Goal: Transaction & Acquisition: Download file/media

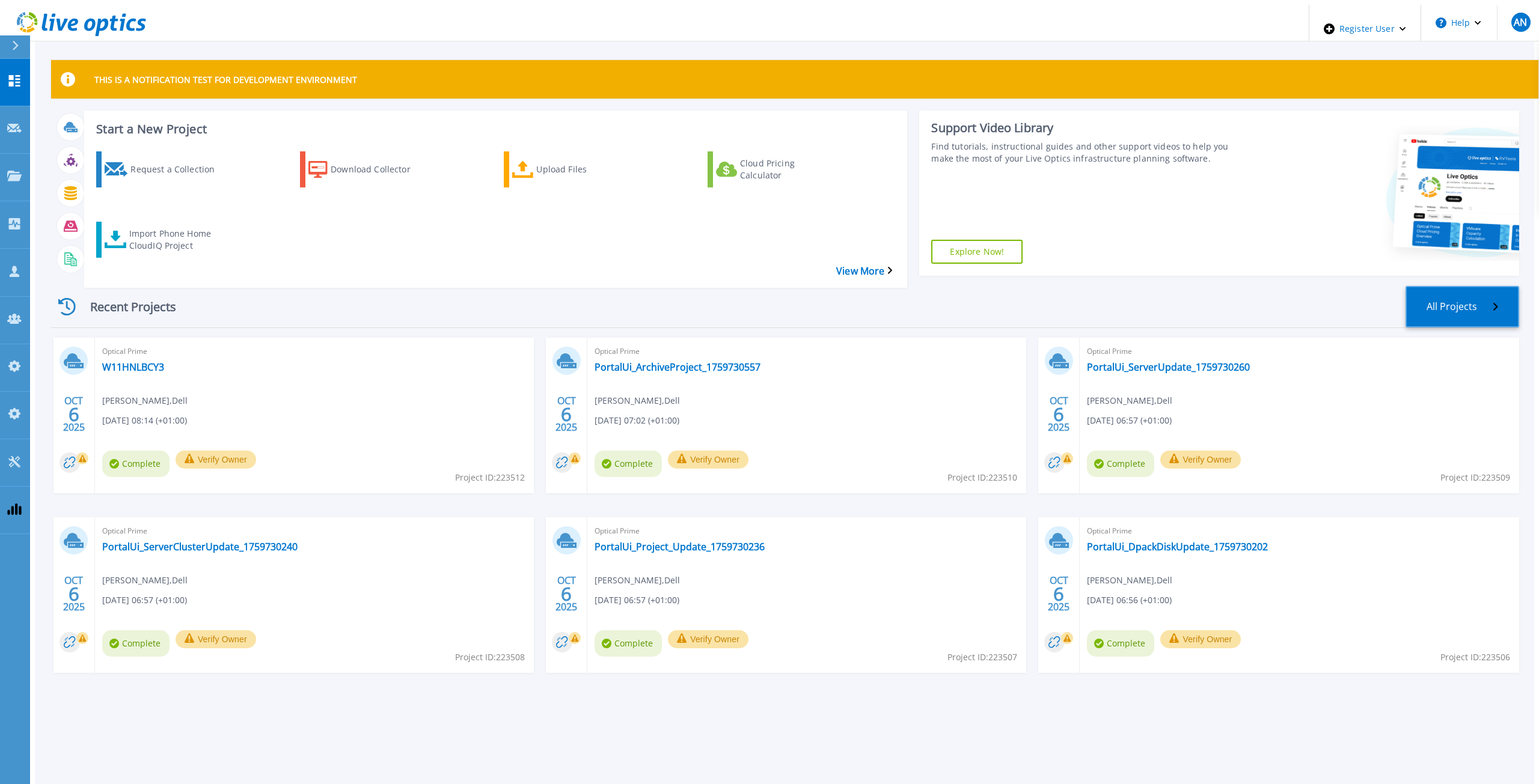
click at [1502, 286] on link "All Projects" at bounding box center [1462, 306] width 114 height 41
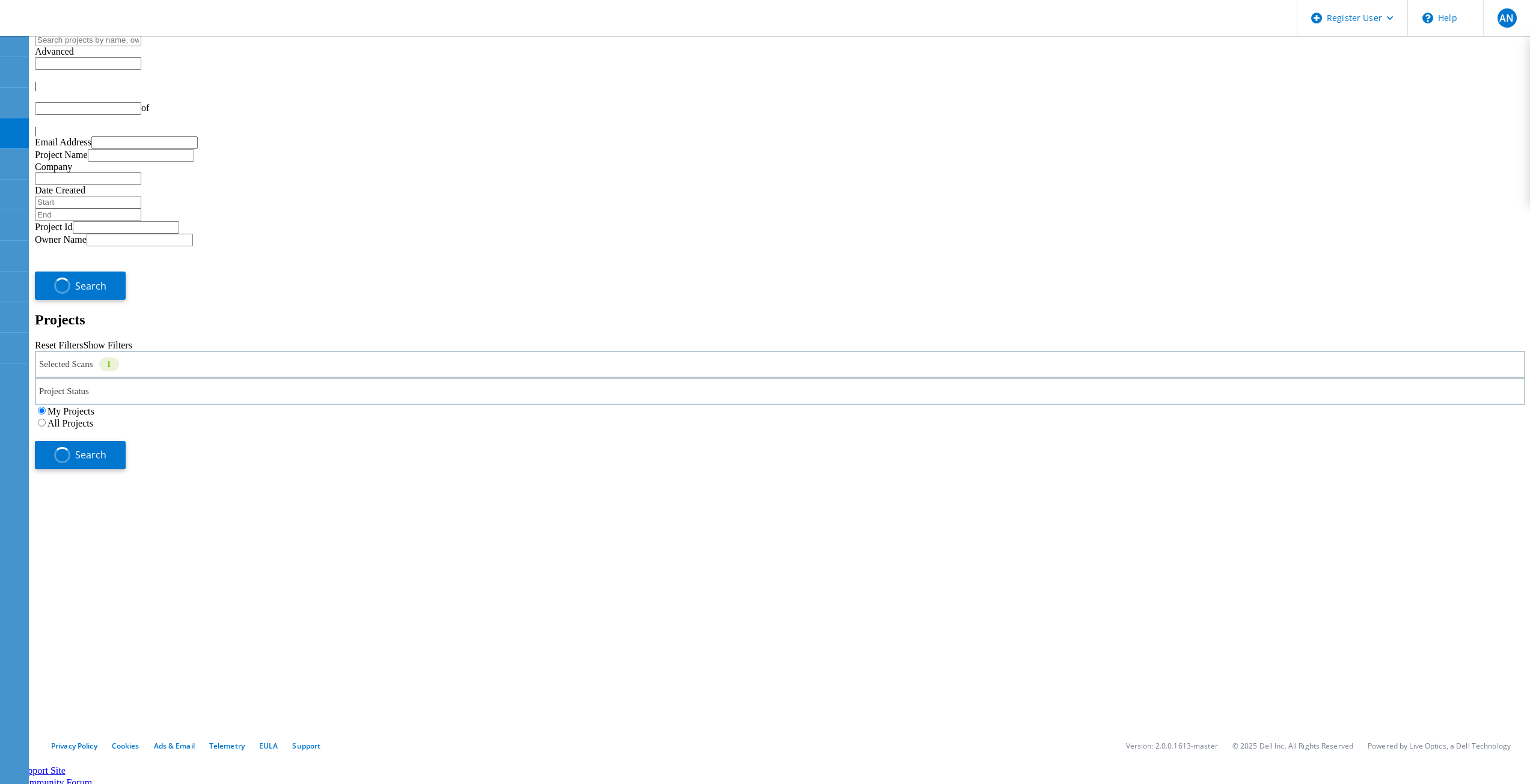
type input "1"
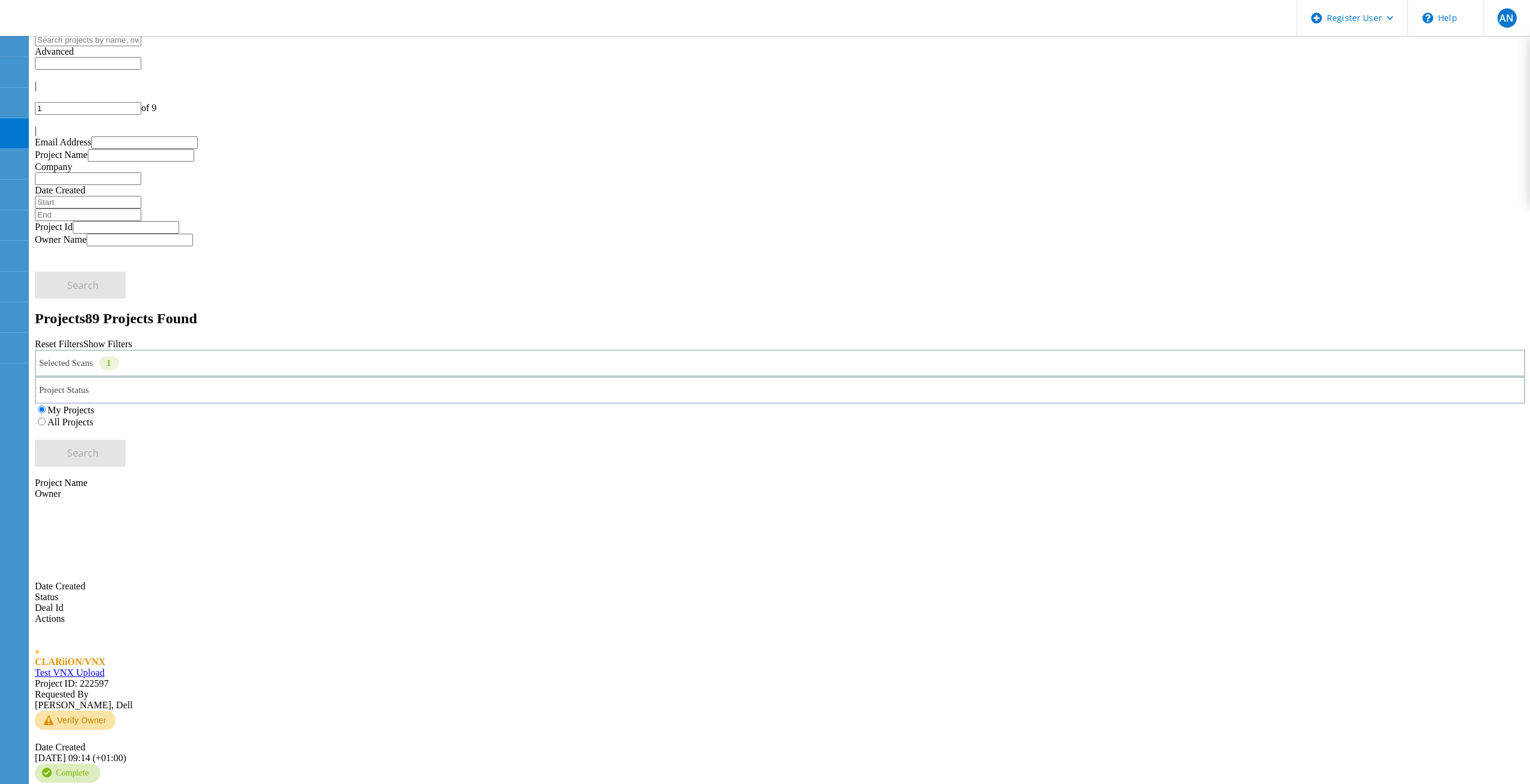
click at [93, 417] on label "All Projects" at bounding box center [69, 422] width 45 height 10
click at [45, 418] on input "All Projects" at bounding box center [41, 421] width 8 height 8
click at [754, 377] on div "Project Status" at bounding box center [780, 390] width 1490 height 27
click at [264, 350] on div "Selected Scans 1" at bounding box center [780, 364] width 1490 height 27
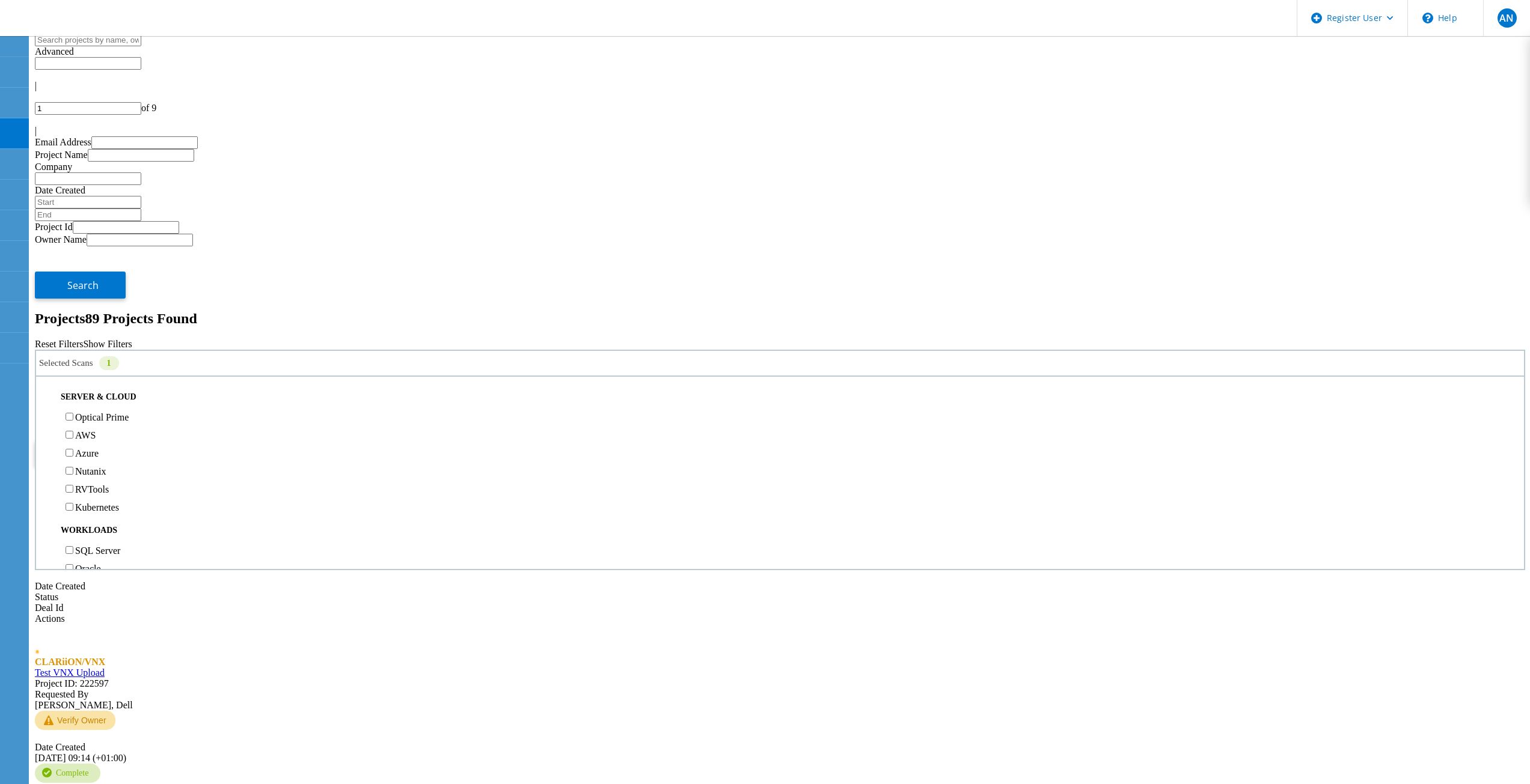
click at [1357, 350] on div "Selected Scans 1 Server & Cloud Optical Prime AWS Azure Nutanix RVTools Kuberne…" at bounding box center [780, 408] width 1490 height 117
click at [141, 59] on input "text" at bounding box center [88, 63] width 106 height 13
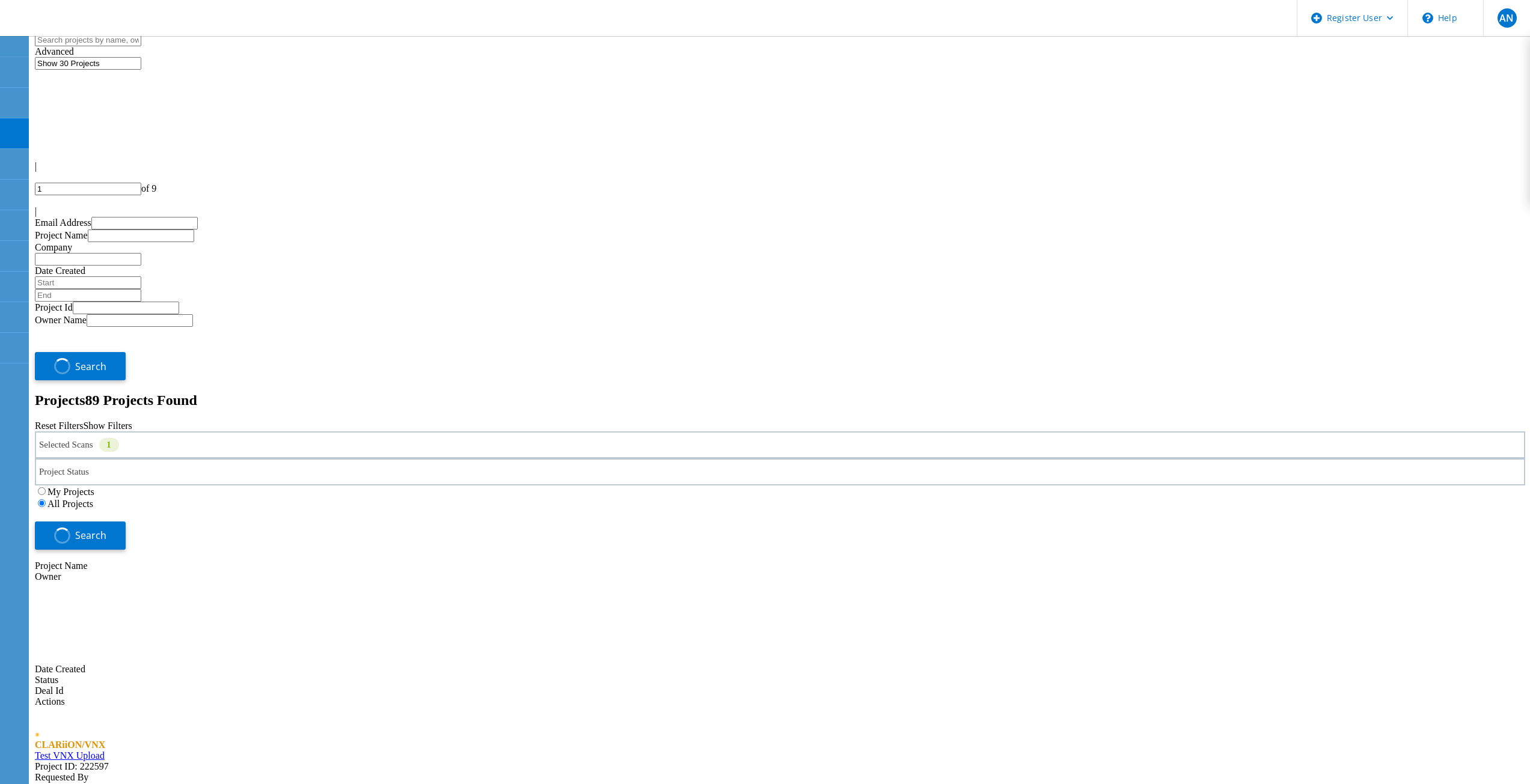
click at [141, 58] on input "Show 30 Projects" at bounding box center [88, 63] width 106 height 13
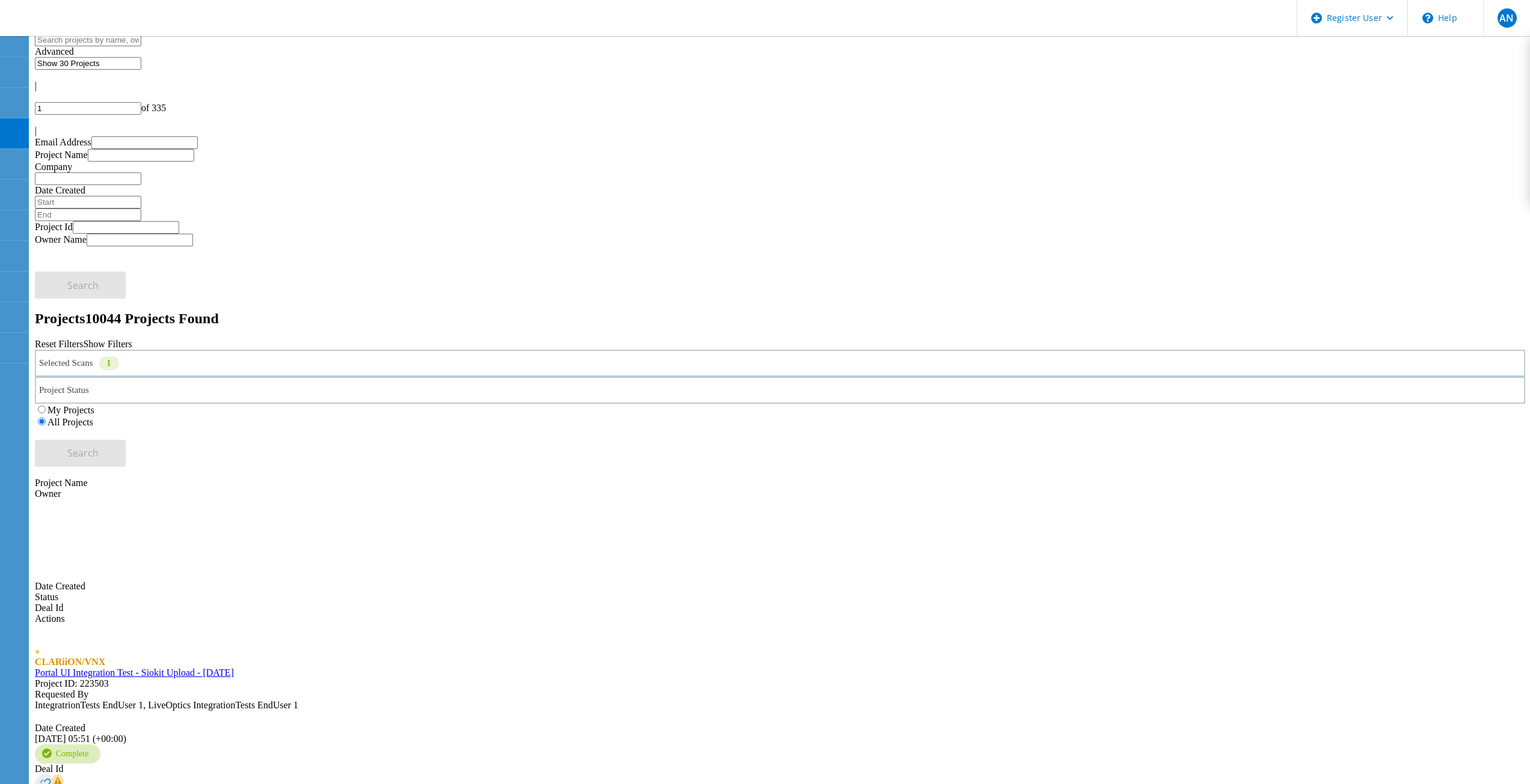
type input "Show 40 Projects"
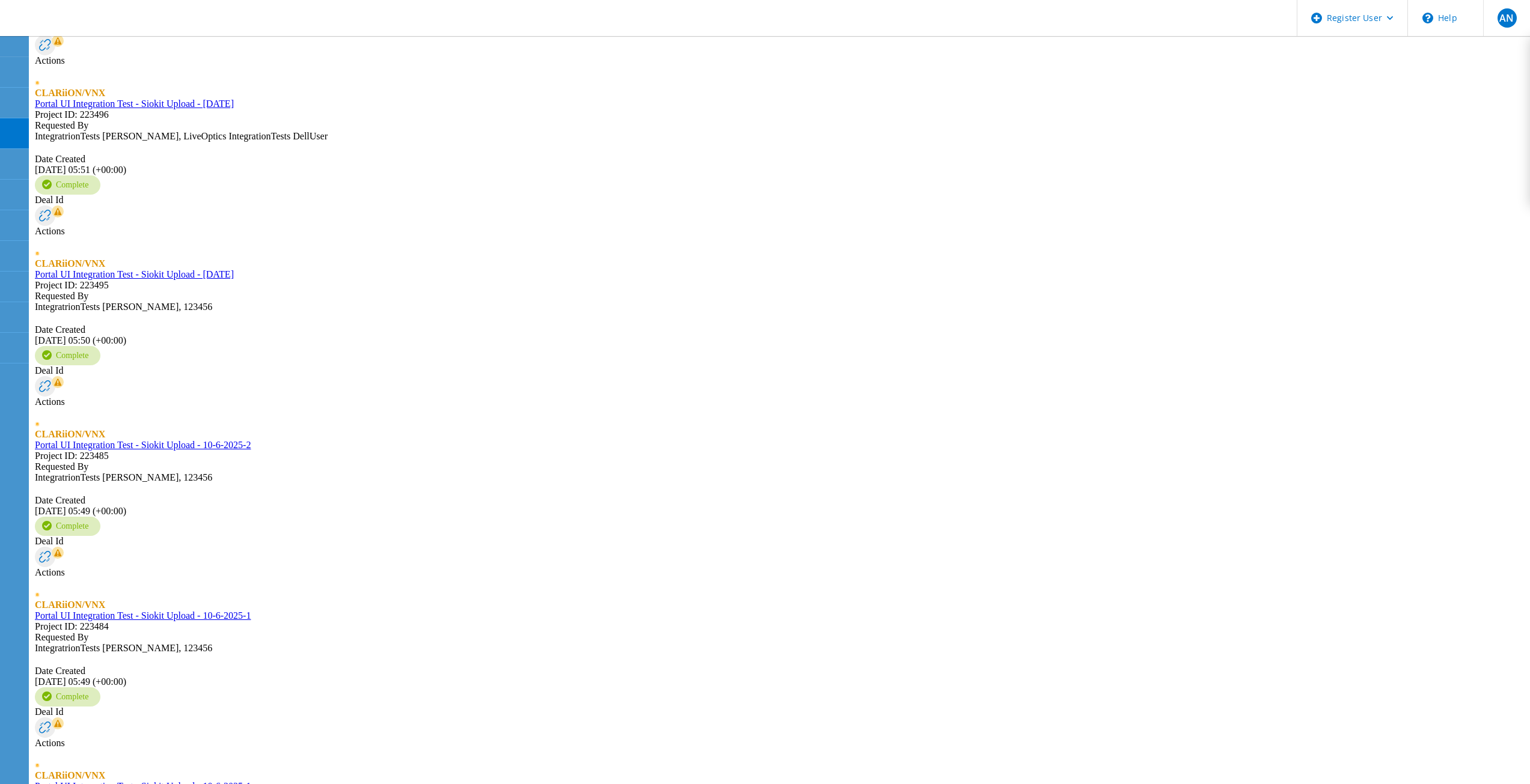
scroll to position [1936, 0]
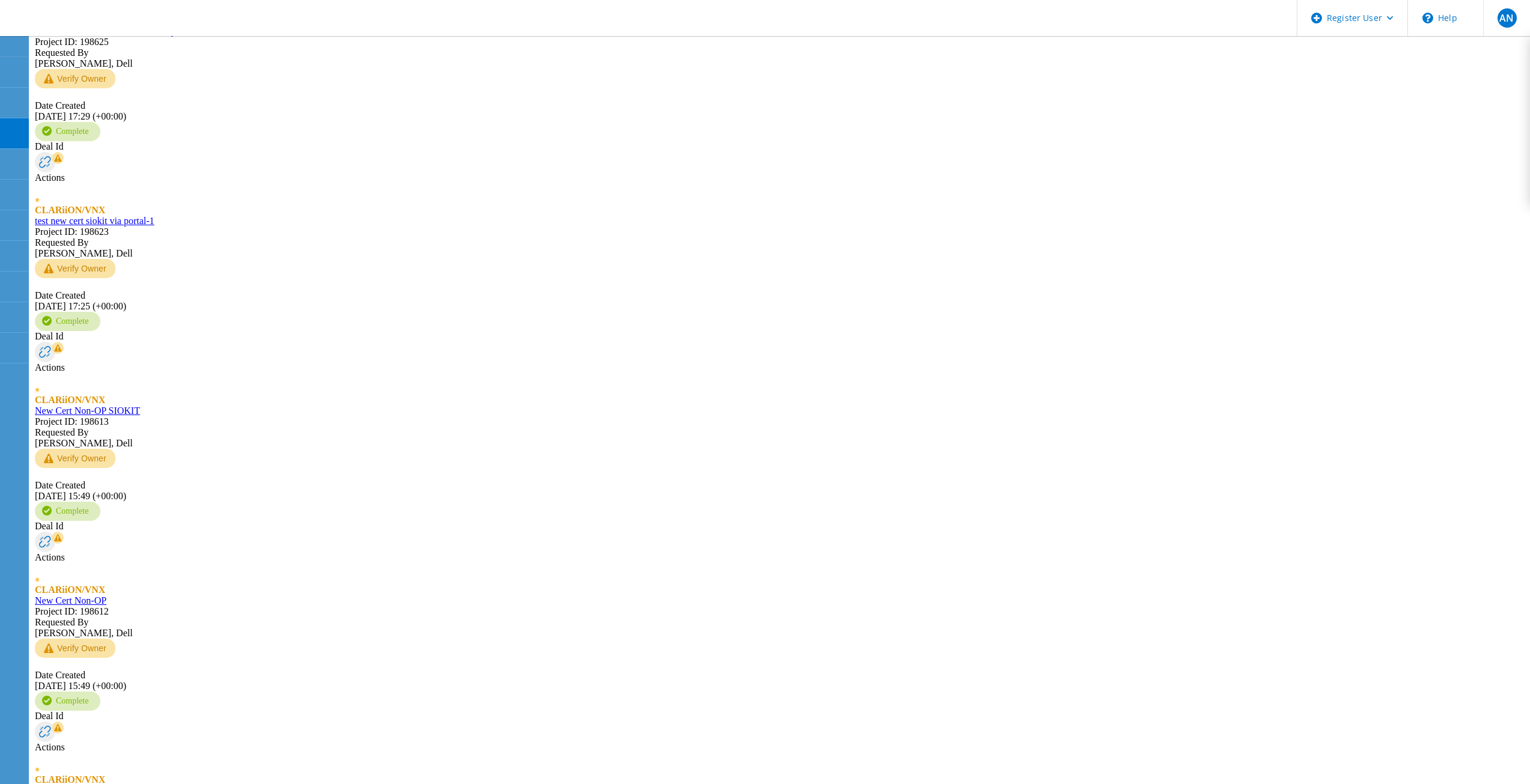
type input "40"
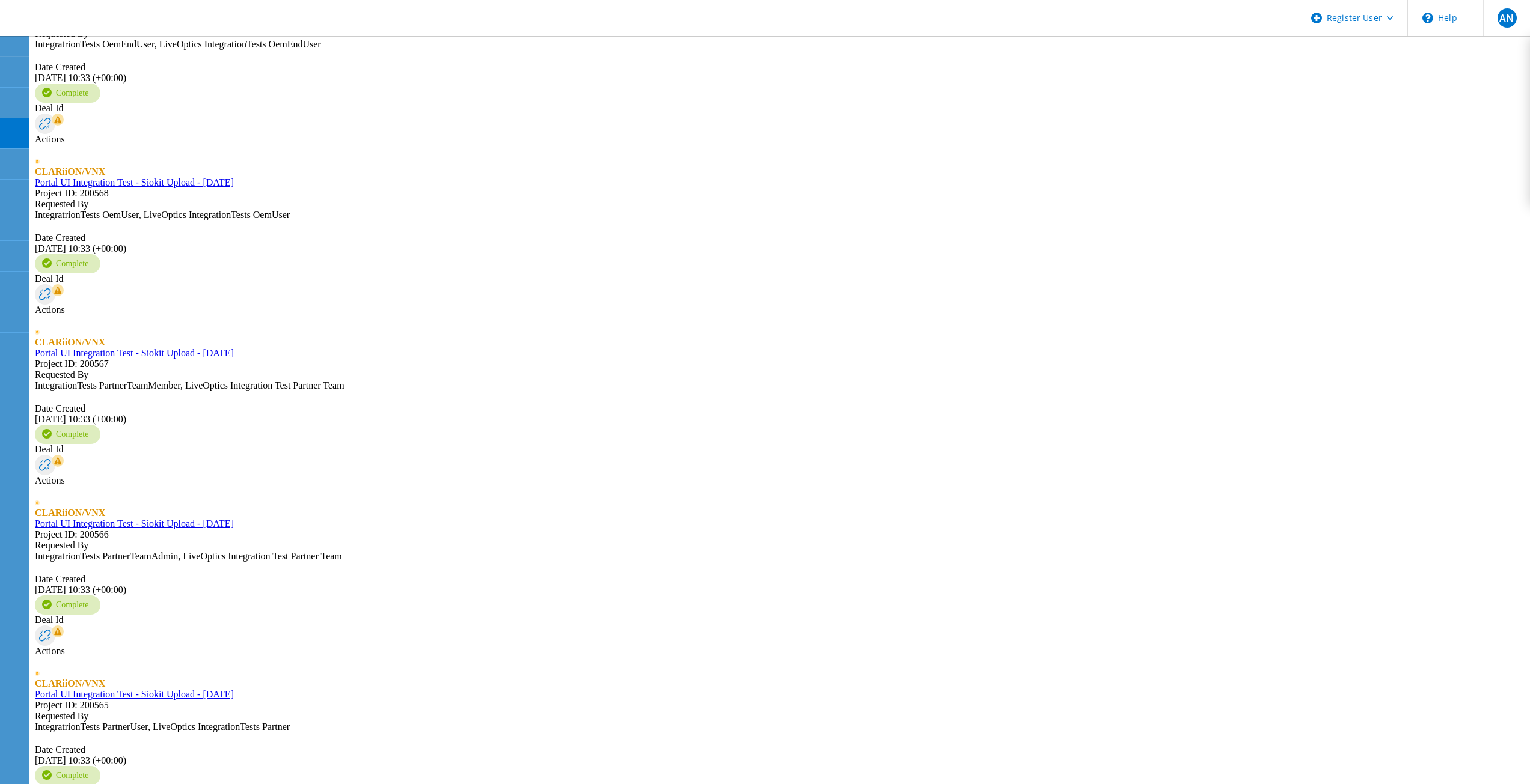
copy span "199699"
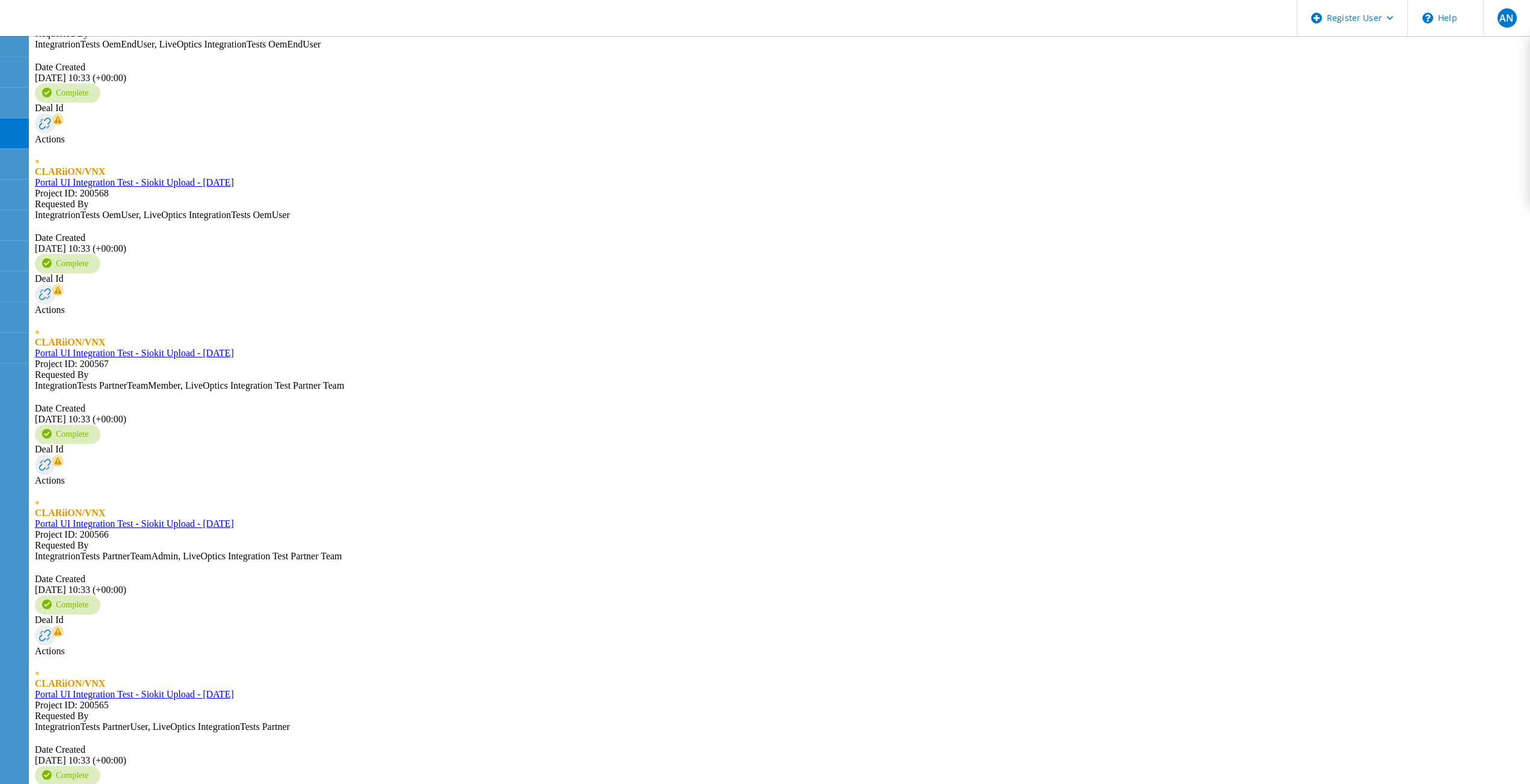
copy span "200048"
copy span "200328"
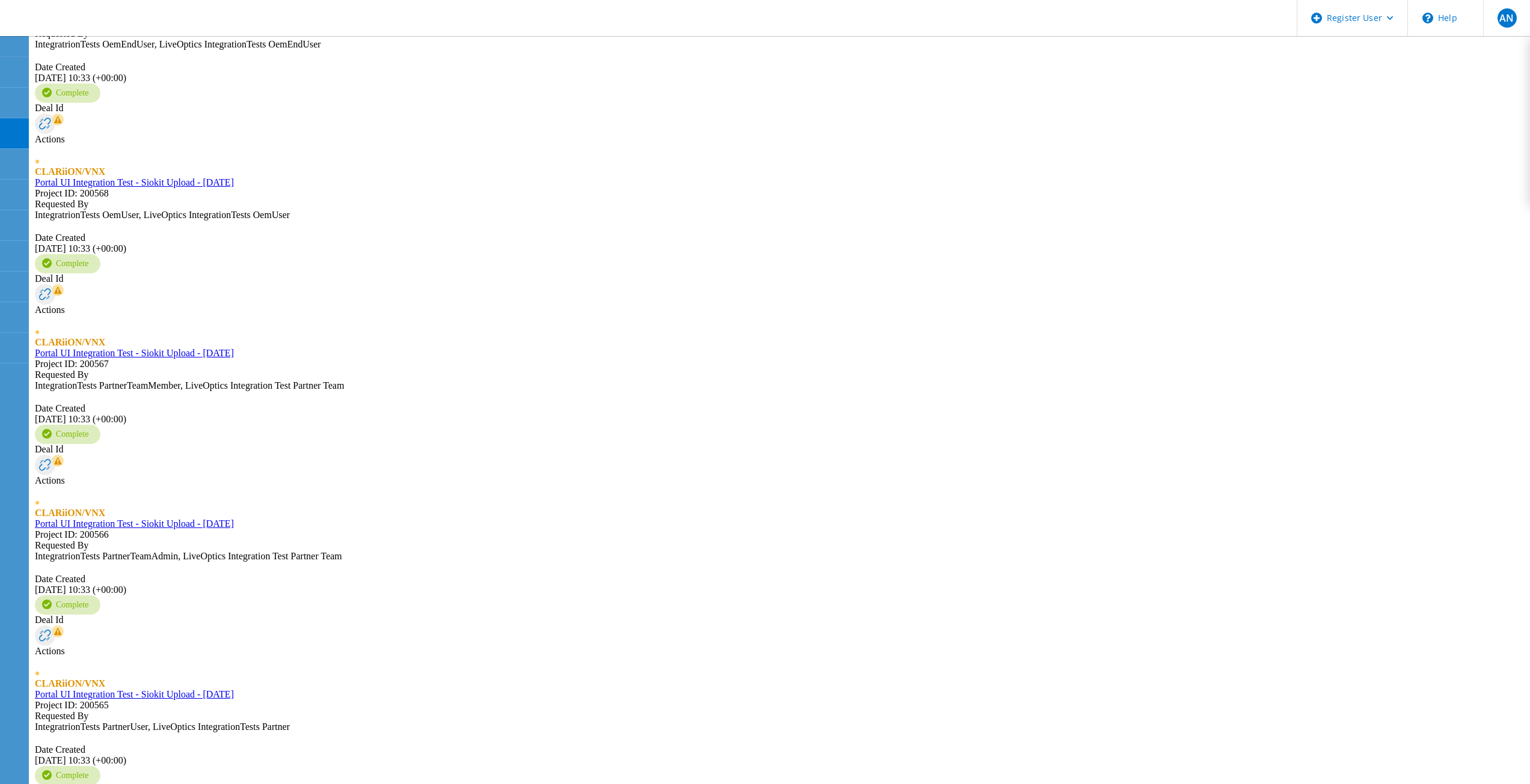
copy span "200048"
click at [114, 18] on icon at bounding box center [76, 19] width 129 height 25
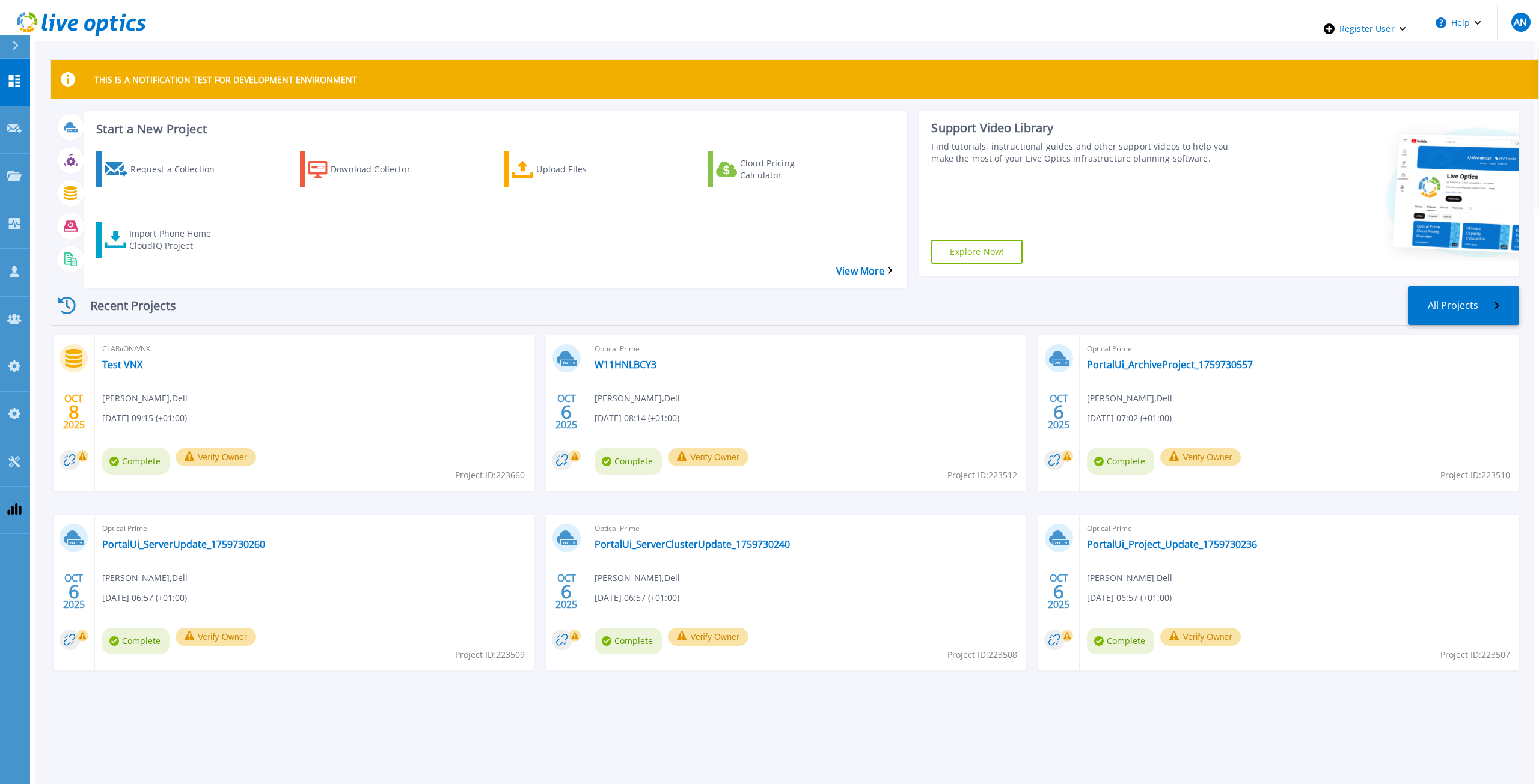
click at [498, 469] on span "Project ID: 223660" at bounding box center [489, 475] width 69 height 13
copy span "223660"
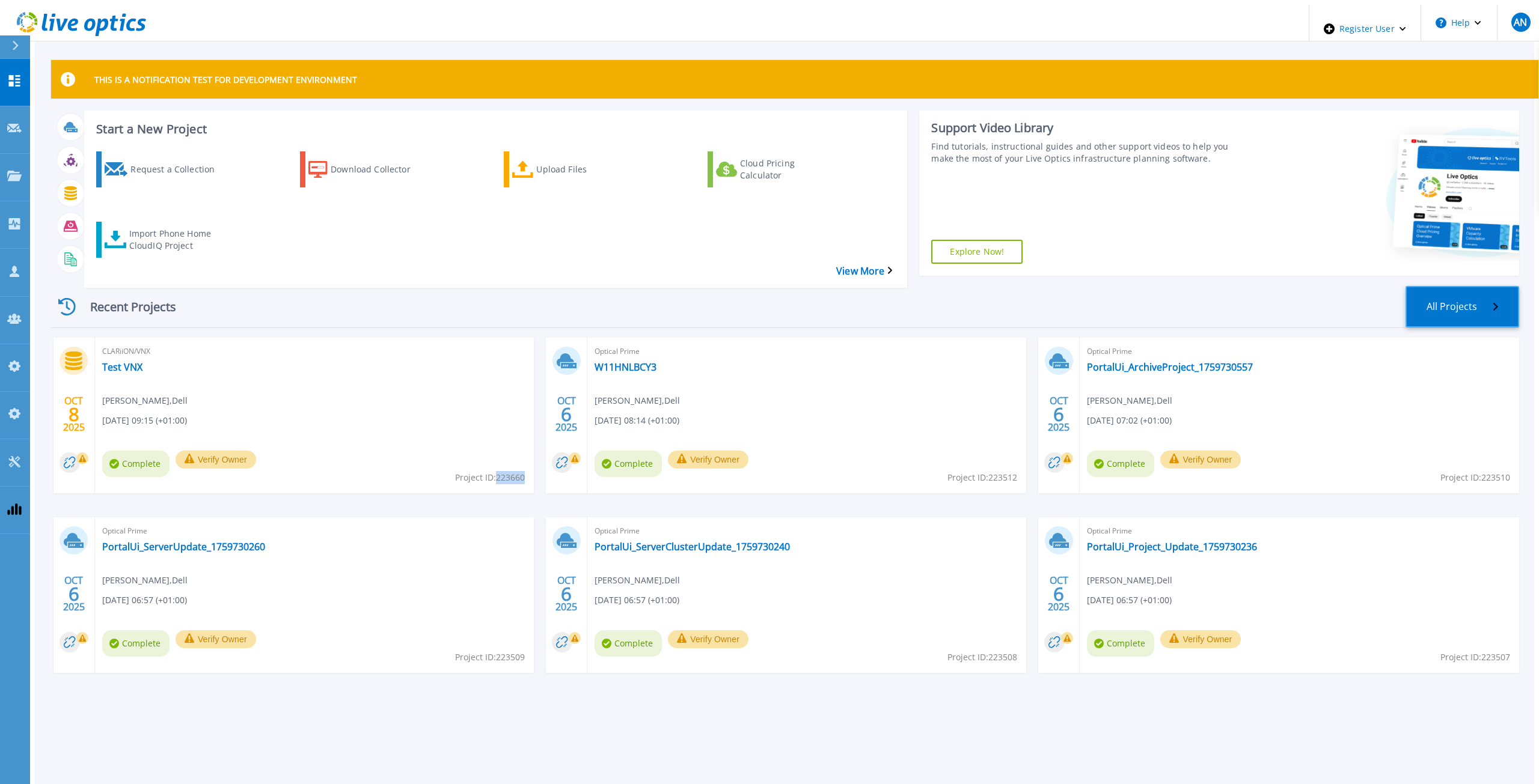
click at [1464, 286] on link "All Projects" at bounding box center [1462, 306] width 114 height 41
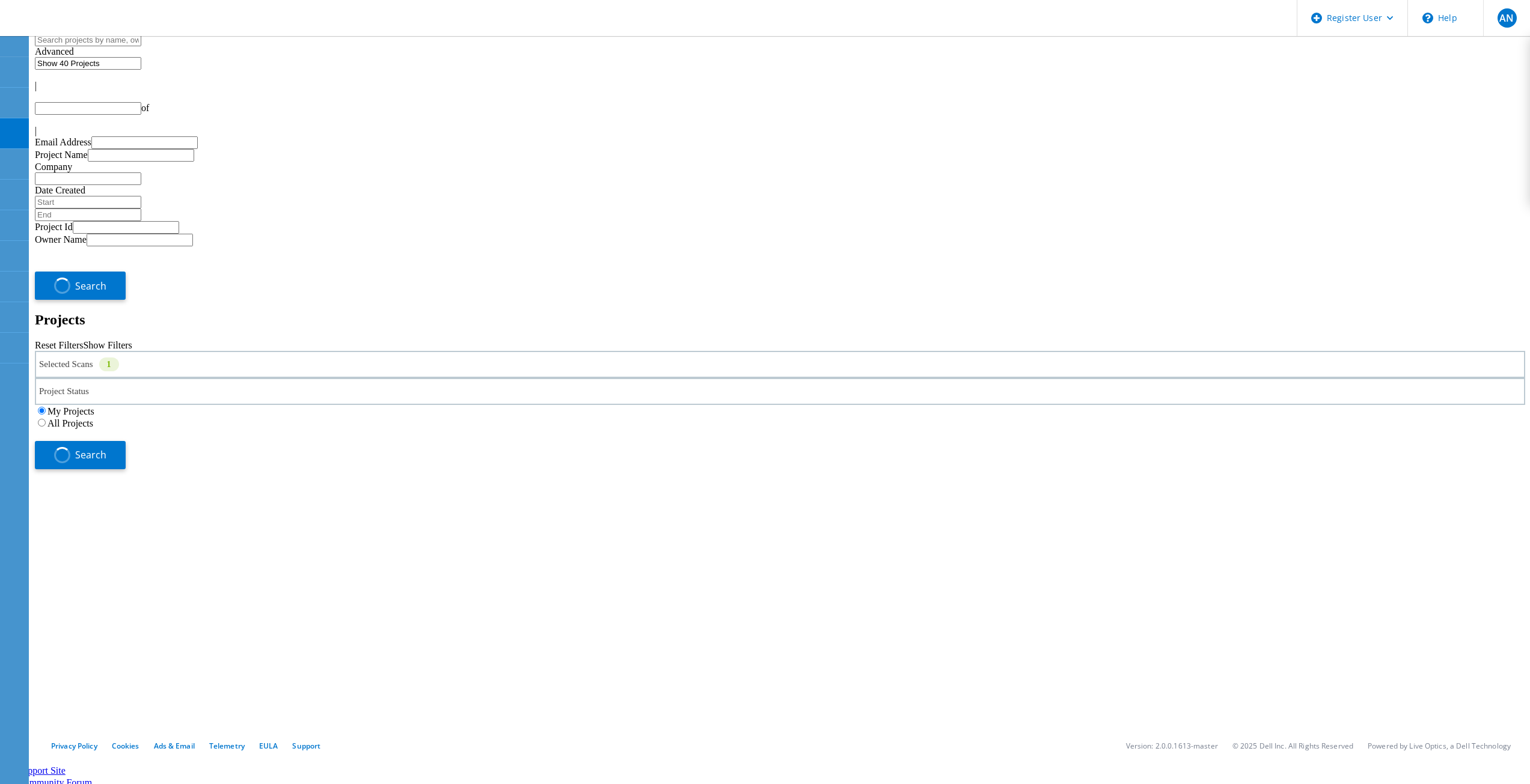
type input "1"
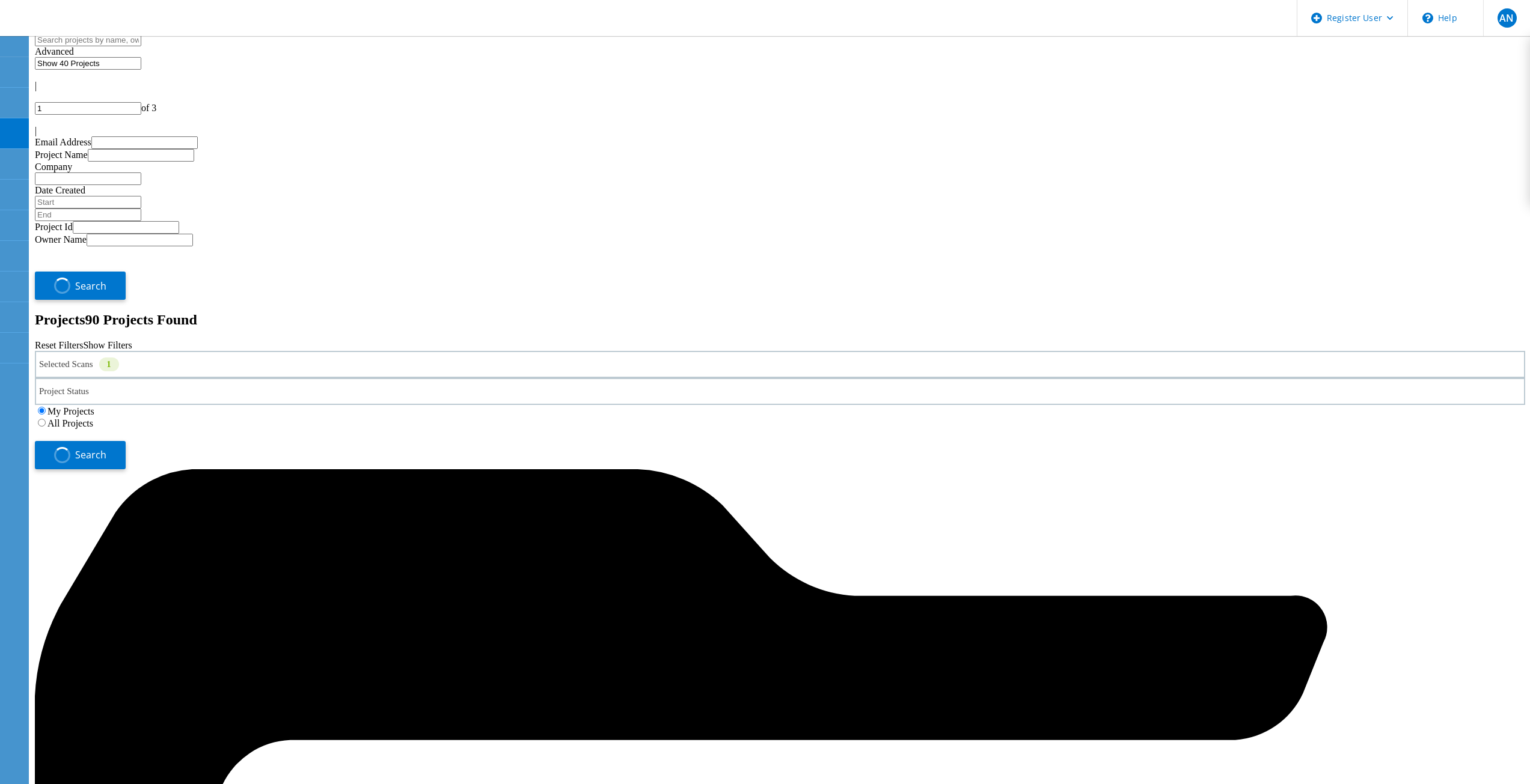
click at [414, 351] on div "Selected Scans 1" at bounding box center [780, 365] width 1490 height 27
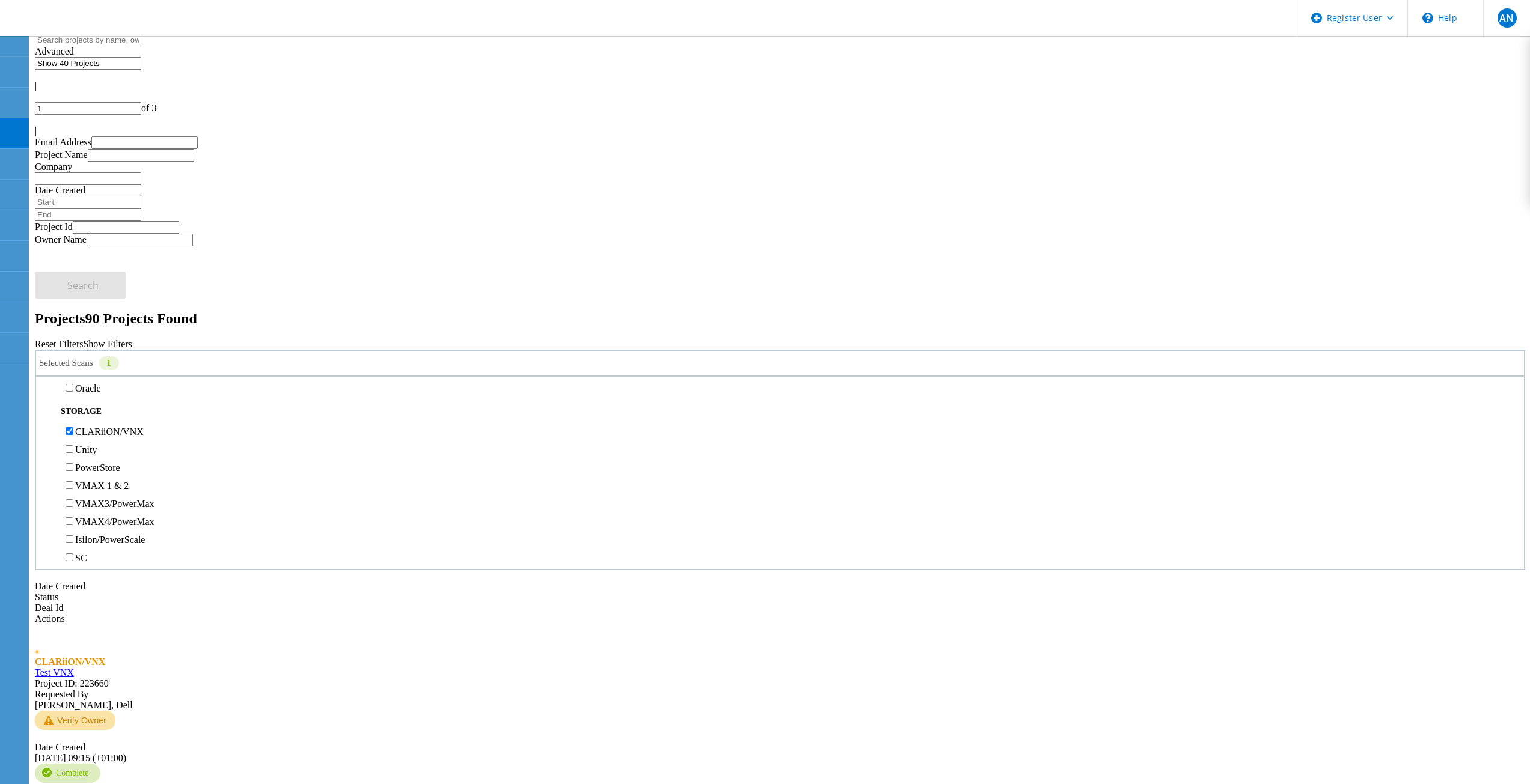
scroll to position [241, 0]
click at [110, 366] on label "CLARiiON/VNX" at bounding box center [110, 371] width 68 height 10
click at [74, 367] on input "CLARiiON/VNX" at bounding box center [69, 371] width 8 height 8
click at [97, 384] on label "Unity" at bounding box center [86, 389] width 21 height 10
click at [74, 385] on input "Unity" at bounding box center [69, 389] width 8 height 8
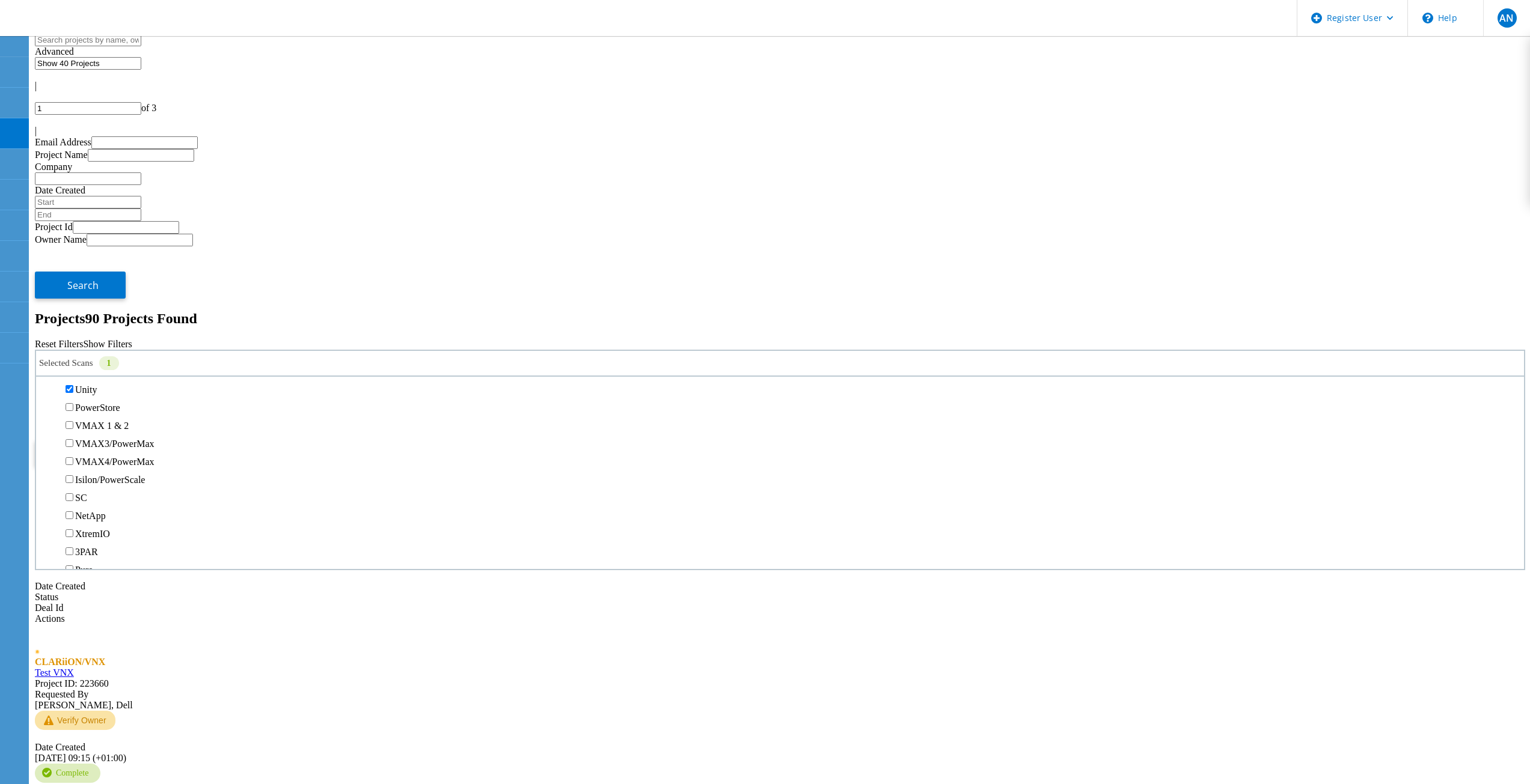
click at [1338, 428] on div "Search" at bounding box center [780, 448] width 1490 height 39
click at [98, 447] on span "Search" at bounding box center [83, 453] width 32 height 13
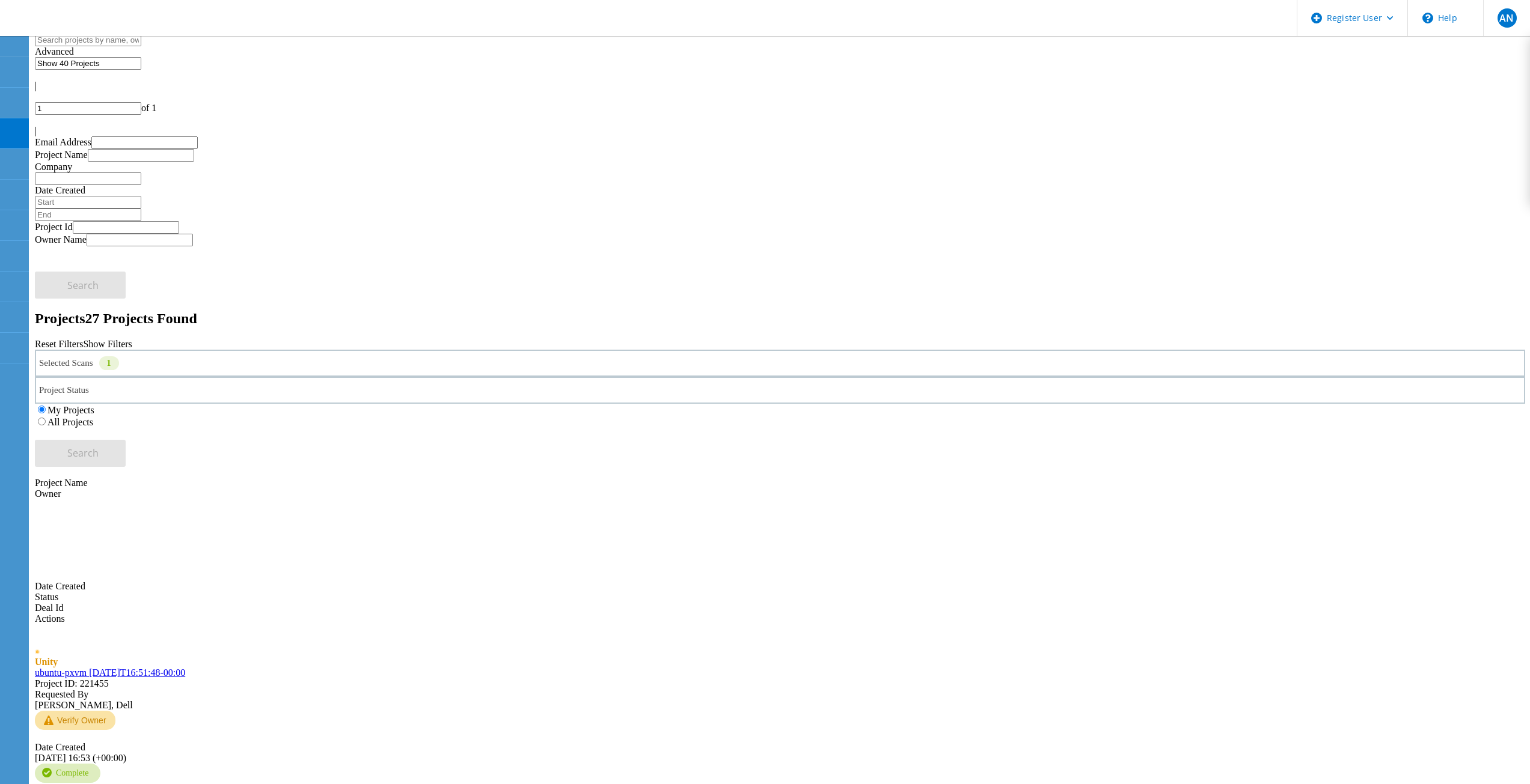
click at [523, 311] on h2 "Projects 27 Projects Found" at bounding box center [780, 318] width 1490 height 16
click at [93, 417] on label "All Projects" at bounding box center [69, 422] width 45 height 10
click at [45, 418] on input "All Projects" at bounding box center [41, 421] width 8 height 8
drag, startPoint x: 1360, startPoint y: 161, endPoint x: 1338, endPoint y: 161, distance: 22.0
click at [1360, 428] on div "Search" at bounding box center [780, 448] width 1490 height 39
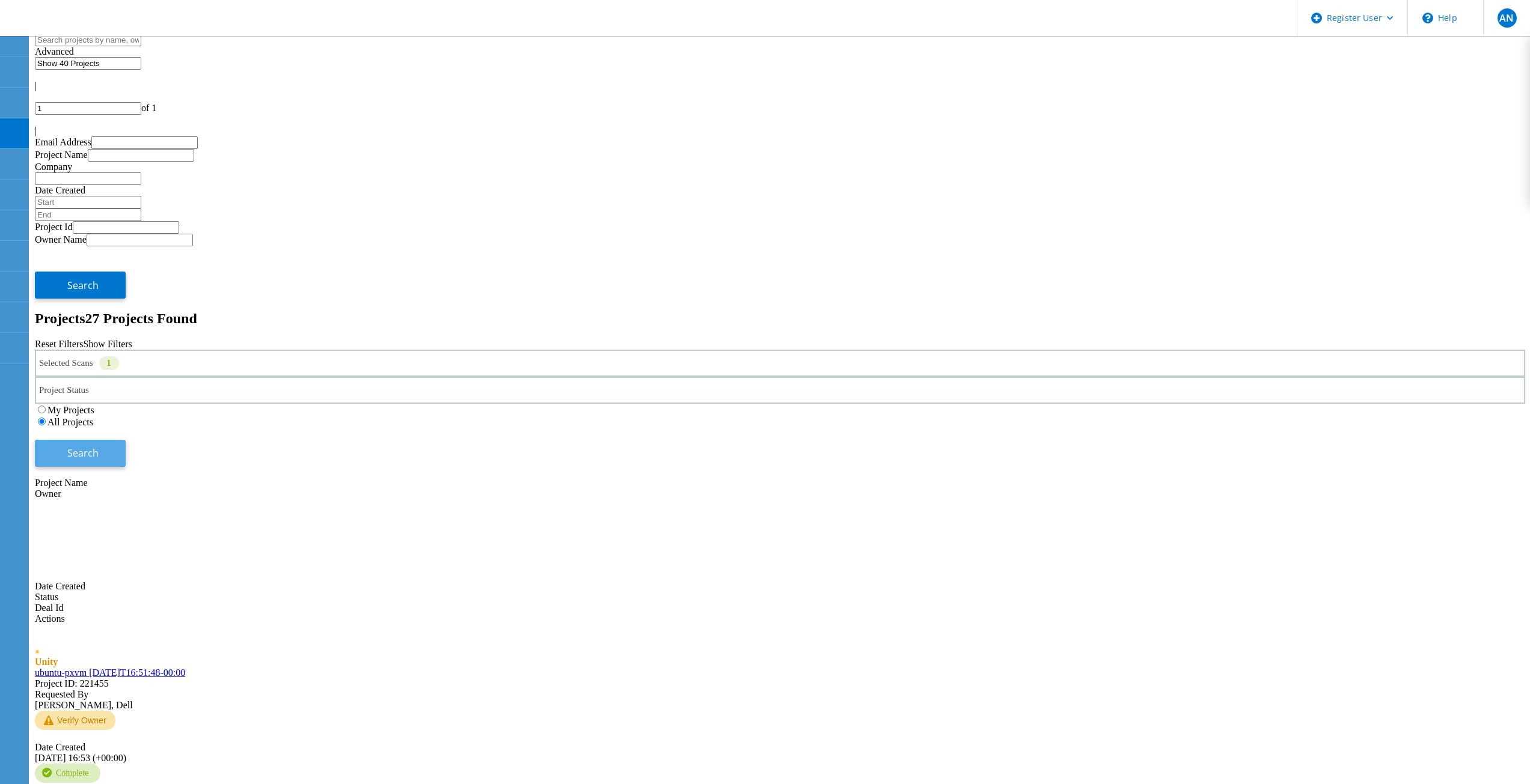
click at [98, 447] on span "Search" at bounding box center [83, 453] width 32 height 13
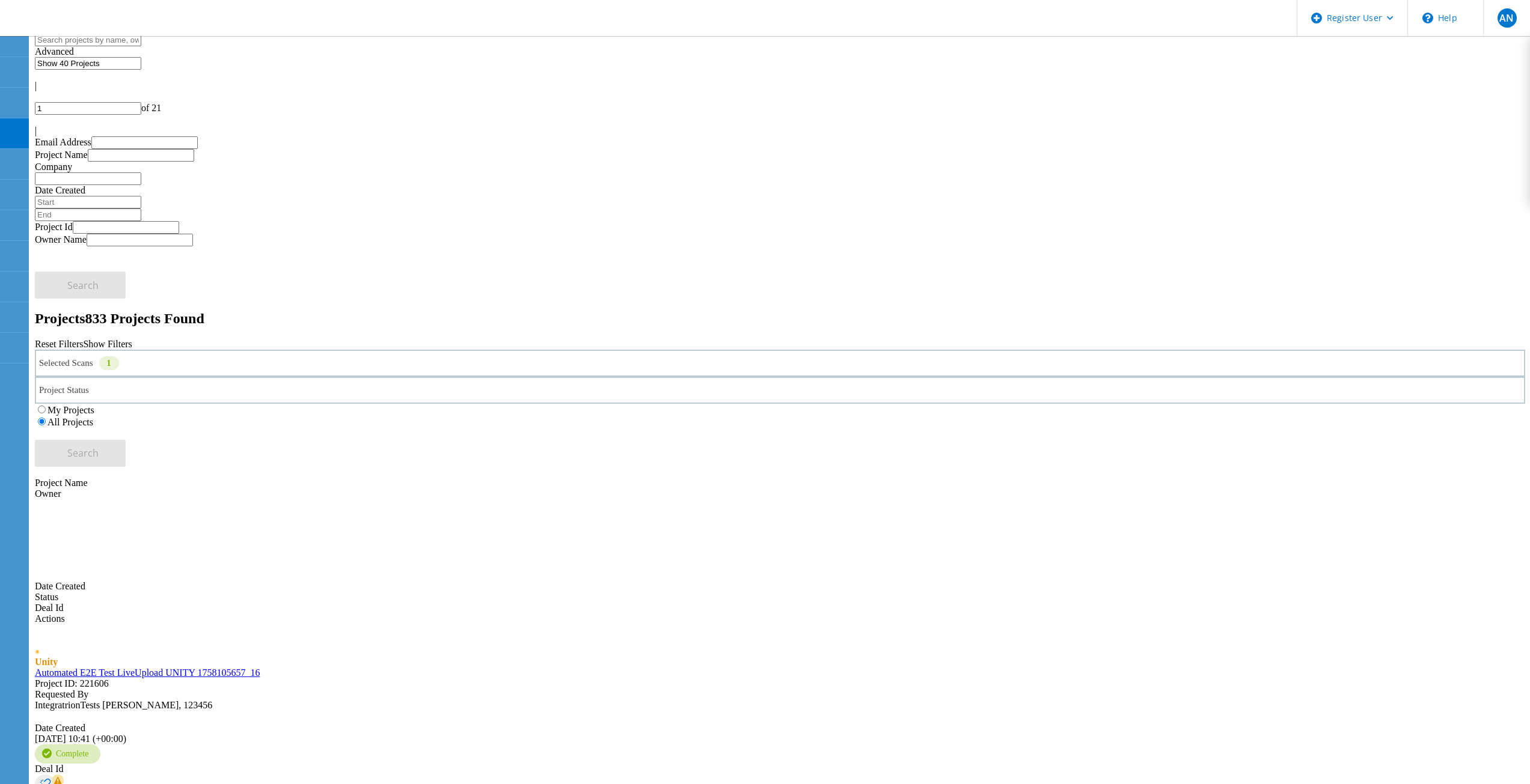
click at [1159, 350] on div "Selected Scans 1 Project Status In Progress Complete Published Anonymous Archiv…" at bounding box center [780, 408] width 1490 height 117
click at [253, 350] on div "Selected Scans 1 Project Status In Progress Complete Published Anonymous Archiv…" at bounding box center [780, 408] width 1490 height 117
click at [221, 311] on div "Projects 833 Projects Found" at bounding box center [780, 318] width 1490 height 16
click at [465, 311] on div "Projects 833 Projects Found" at bounding box center [780, 318] width 1490 height 16
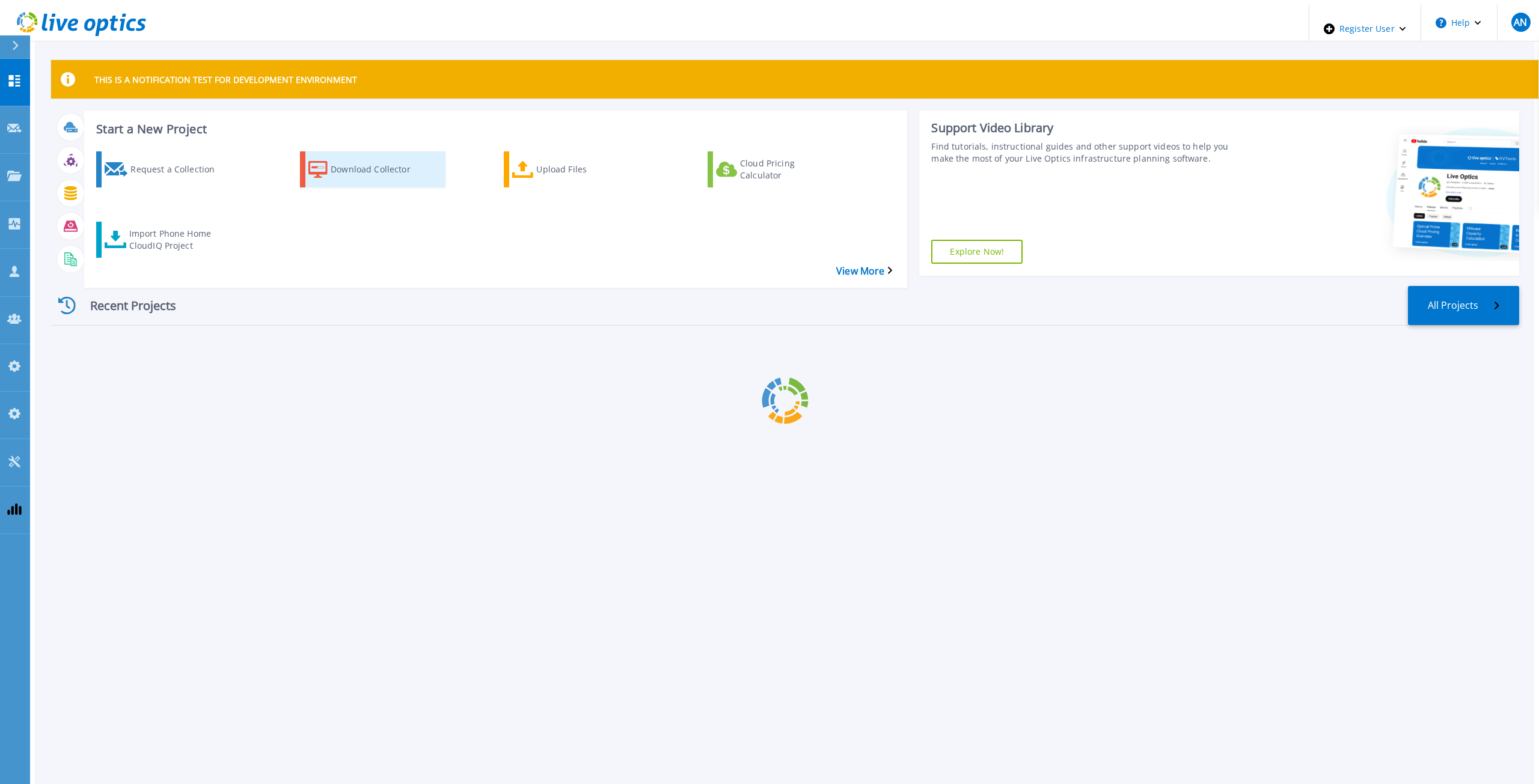
click at [403, 157] on div "Download Collector" at bounding box center [379, 169] width 96 height 30
